Goal: Task Accomplishment & Management: Use online tool/utility

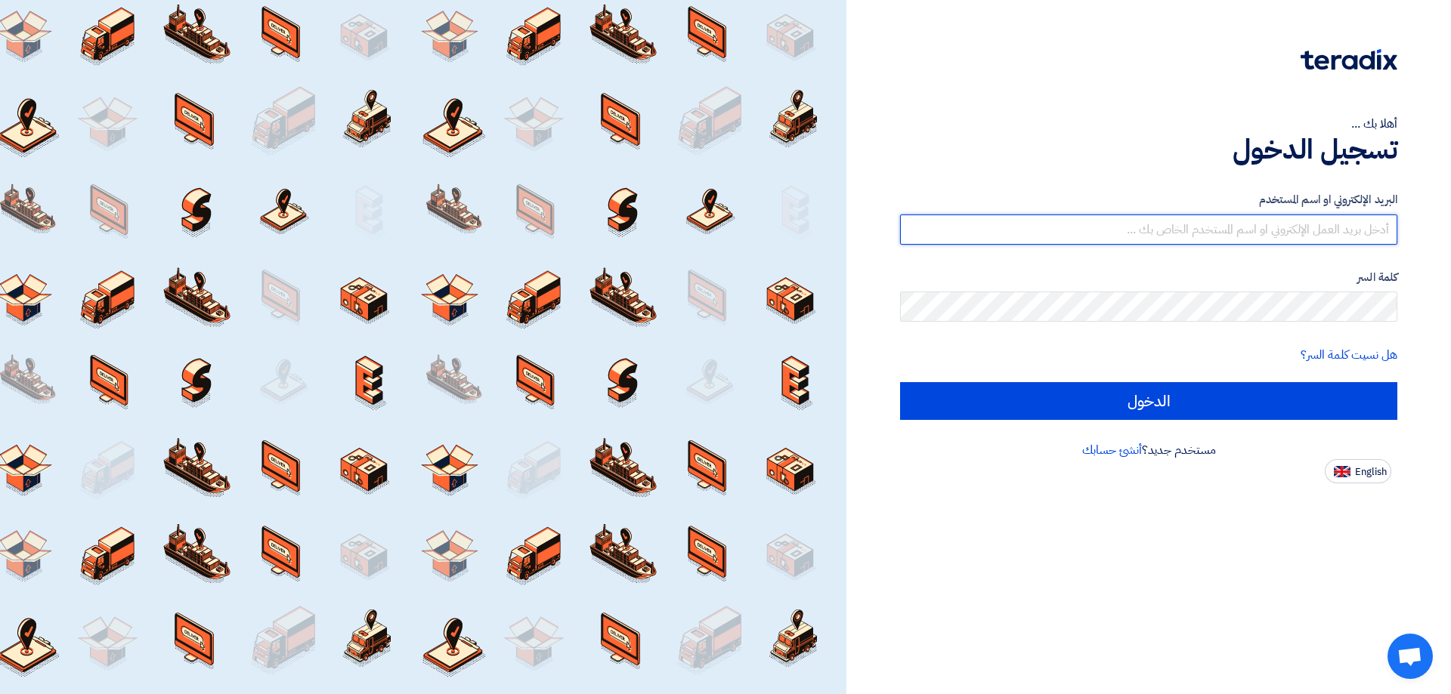
click at [1362, 217] on input "text" at bounding box center [1148, 230] width 497 height 30
type input "[EMAIL_ADDRESS][DOMAIN_NAME]"
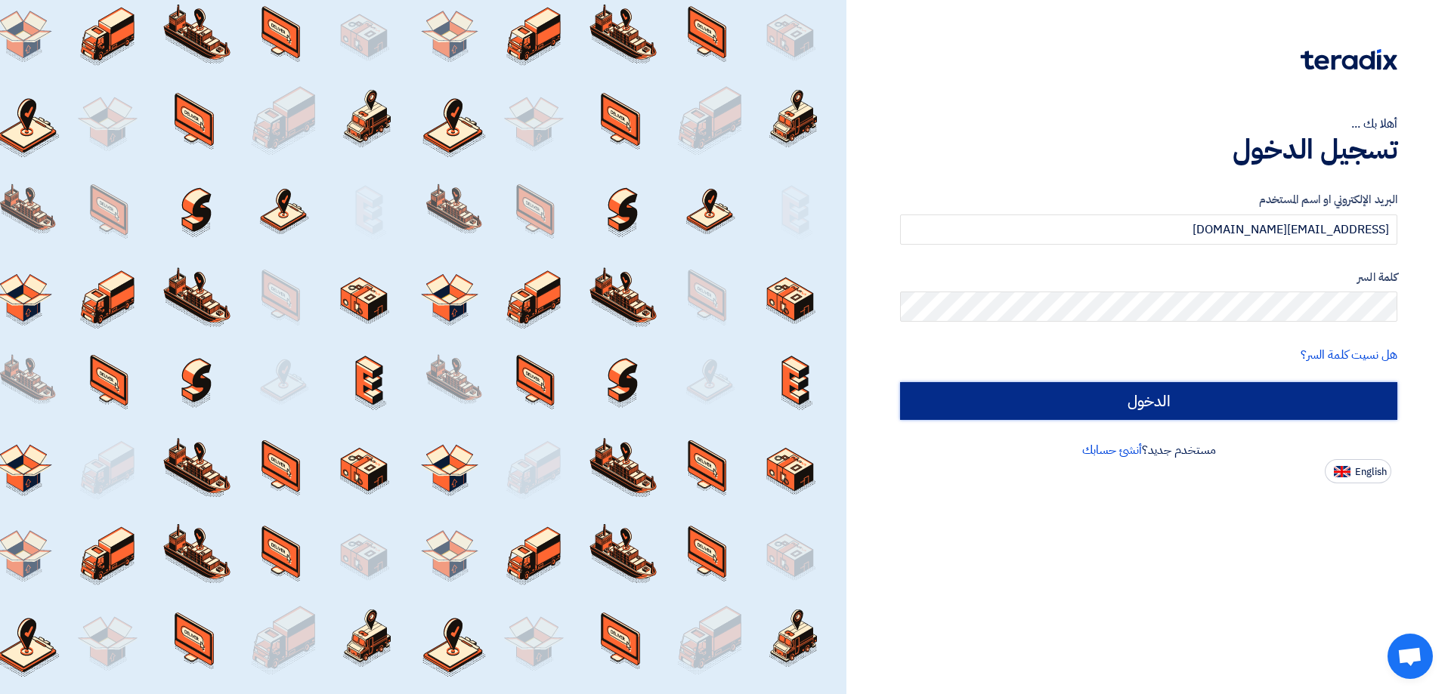
click at [1263, 392] on input "الدخول" at bounding box center [1148, 401] width 497 height 38
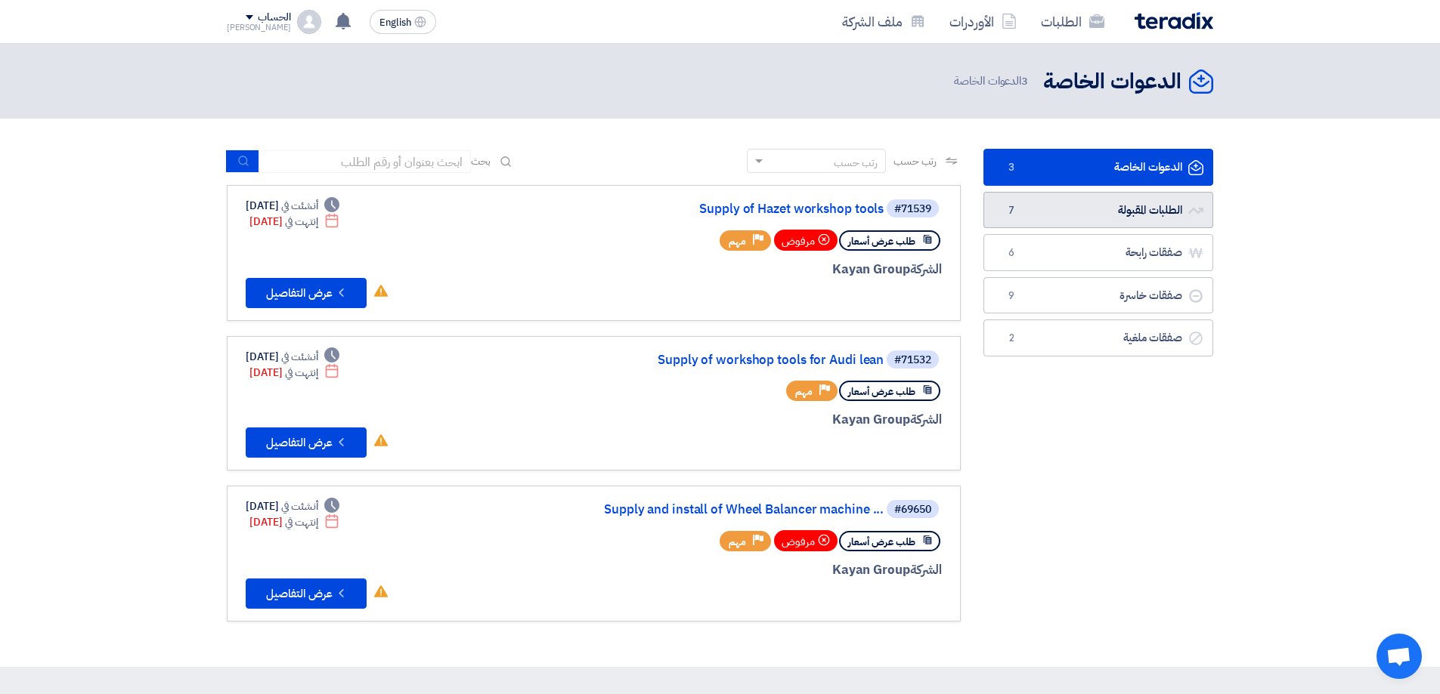
click at [1115, 201] on link "الطلبات المقبولة الطلبات المقبولة 7" at bounding box center [1098, 210] width 230 height 37
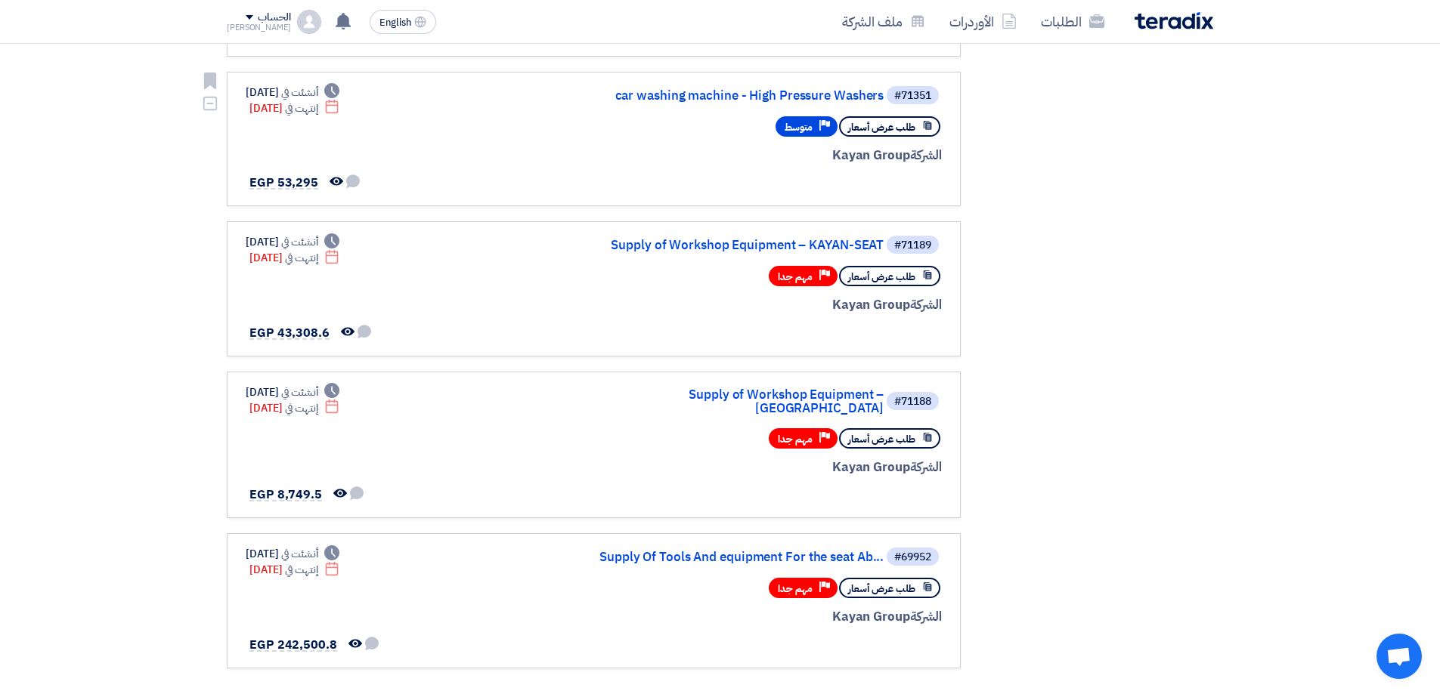
scroll to position [756, 0]
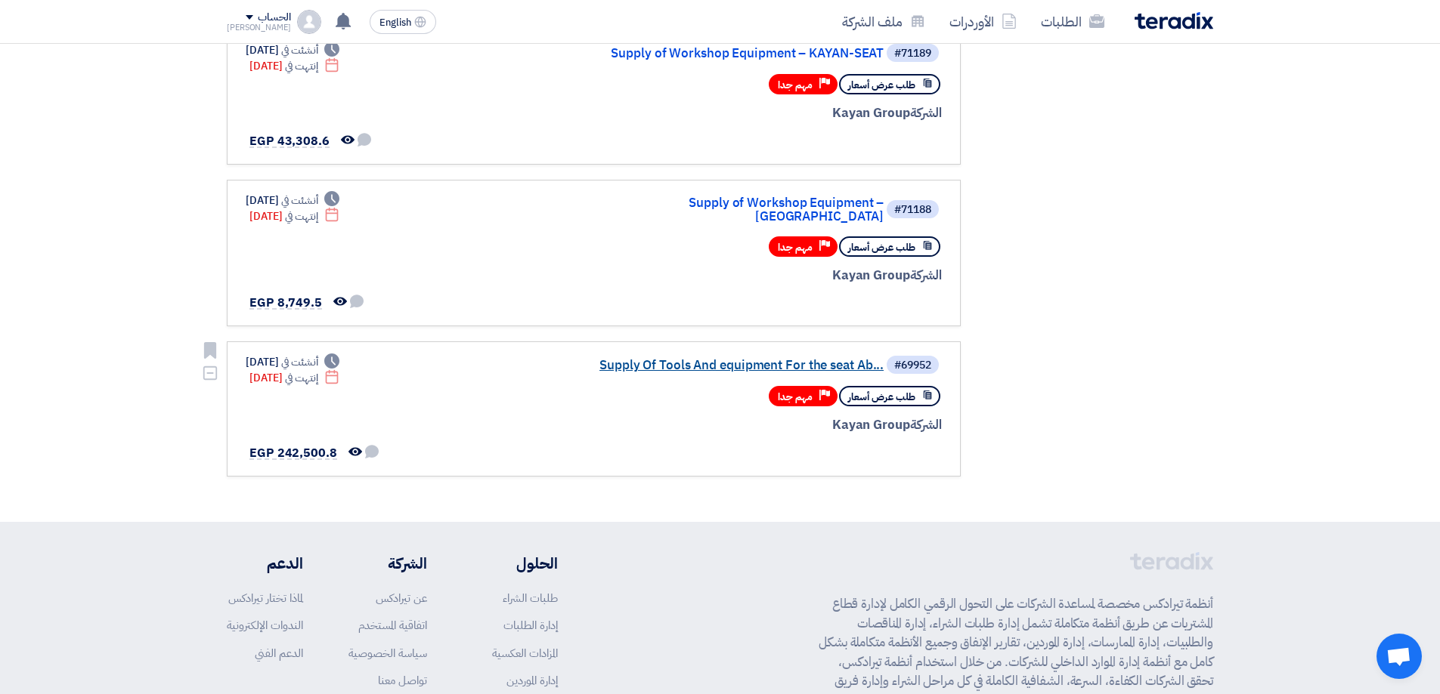
click at [815, 360] on link "Supply Of Tools And equipment For the seat Ab..." at bounding box center [732, 366] width 302 height 14
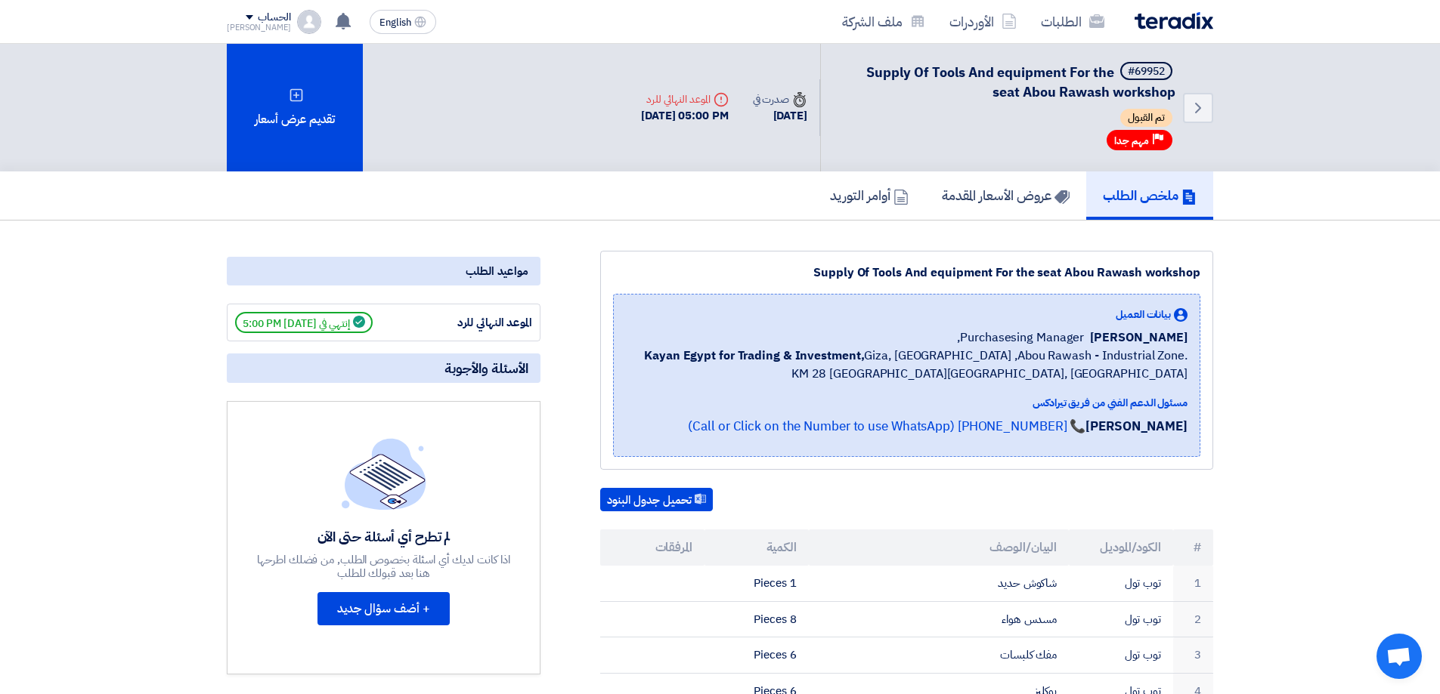
click at [1144, 30] on div "الطلبات الأوردرات ملف الشركة" at bounding box center [917, 22] width 592 height 36
click at [1153, 23] on img at bounding box center [1173, 20] width 79 height 17
